Goal: Check status

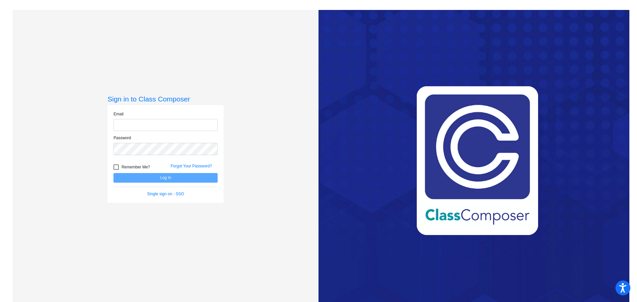
type input "naomi_baker@lkstevens.wednet.edu"
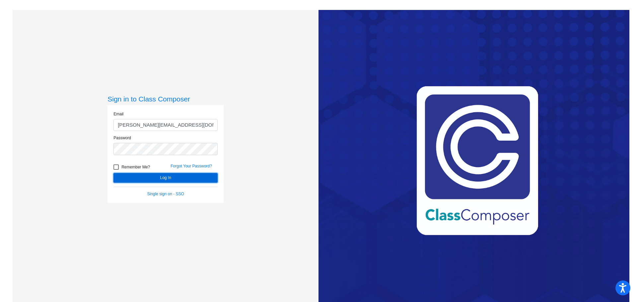
drag, startPoint x: 156, startPoint y: 176, endPoint x: 304, endPoint y: 176, distance: 148.7
click at [156, 176] on button "Log In" at bounding box center [166, 178] width 104 height 10
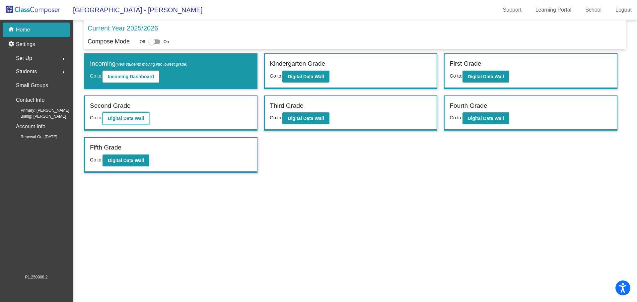
click at [122, 118] on b "Digital Data Wall" at bounding box center [126, 118] width 36 height 5
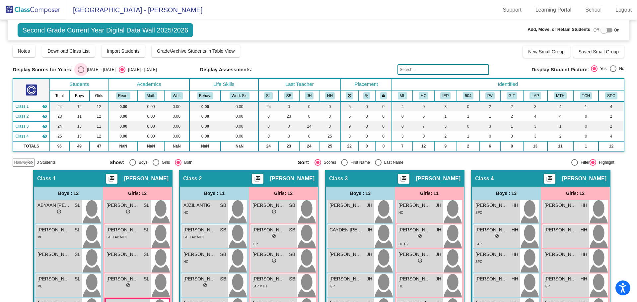
click at [78, 68] on div "Select an option" at bounding box center [81, 69] width 7 height 7
click at [81, 73] on input "2024 - 2025" at bounding box center [81, 73] width 0 height 0
radio input "true"
